Goal: Share content

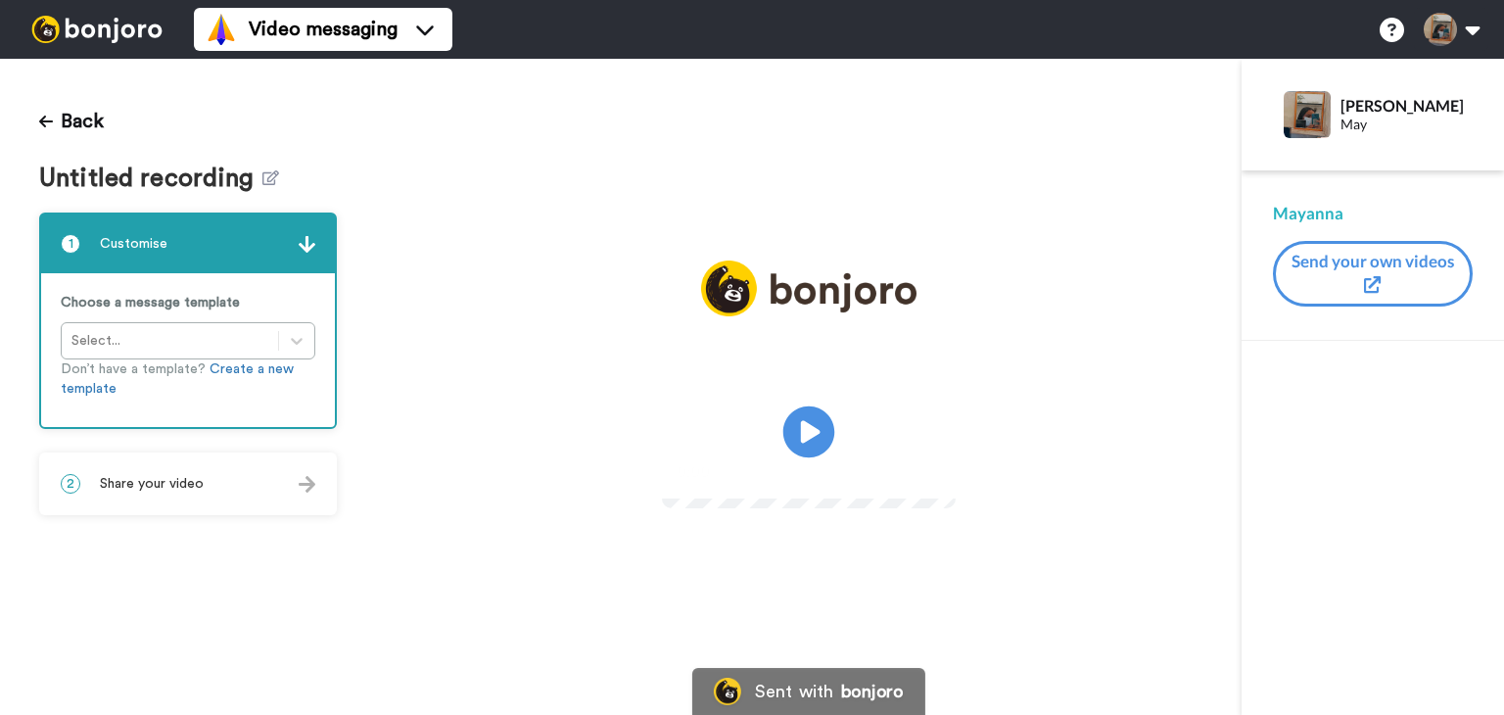
click at [797, 398] on icon "Play/Pause" at bounding box center [809, 432] width 52 height 93
click at [245, 498] on div "2 Share your video" at bounding box center [188, 483] width 294 height 59
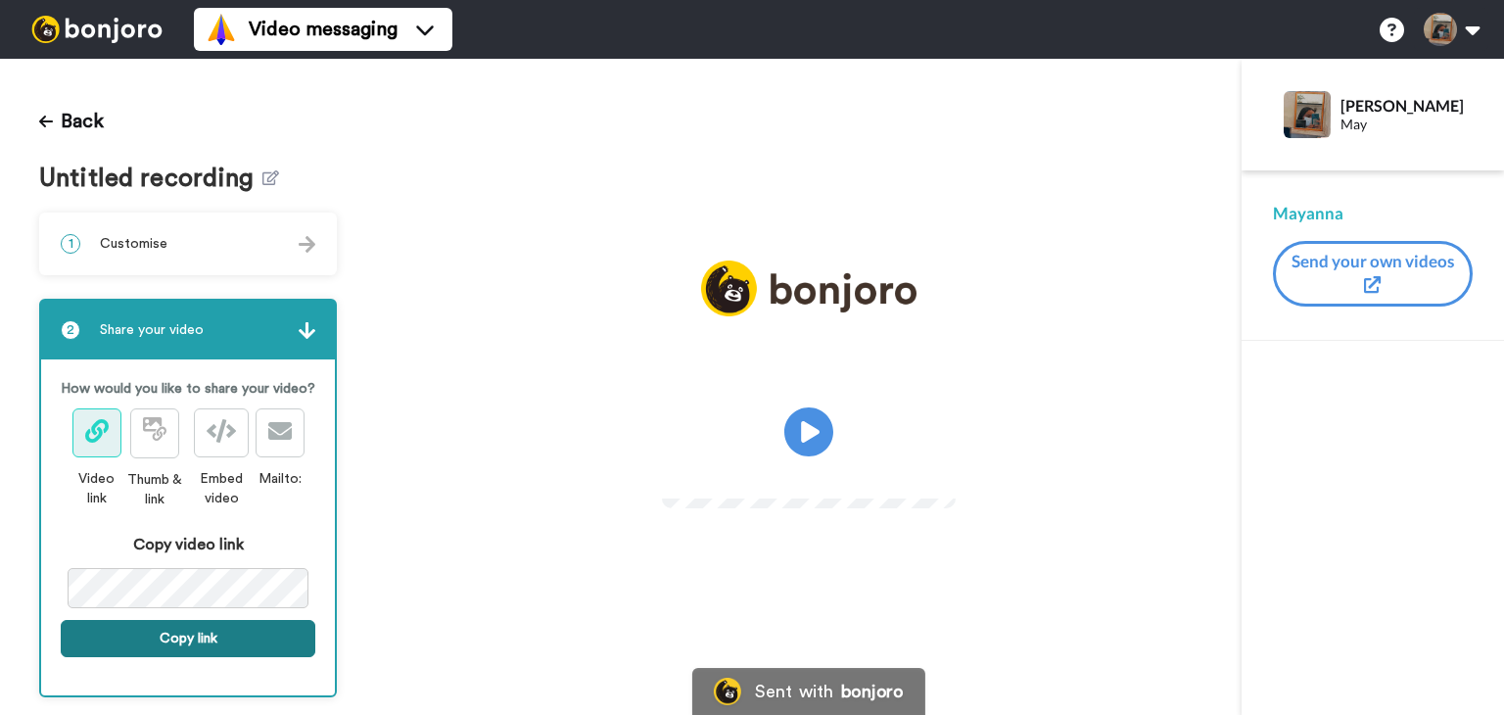
click at [237, 651] on button "Copy link" at bounding box center [188, 638] width 255 height 37
